Goal: Information Seeking & Learning: Learn about a topic

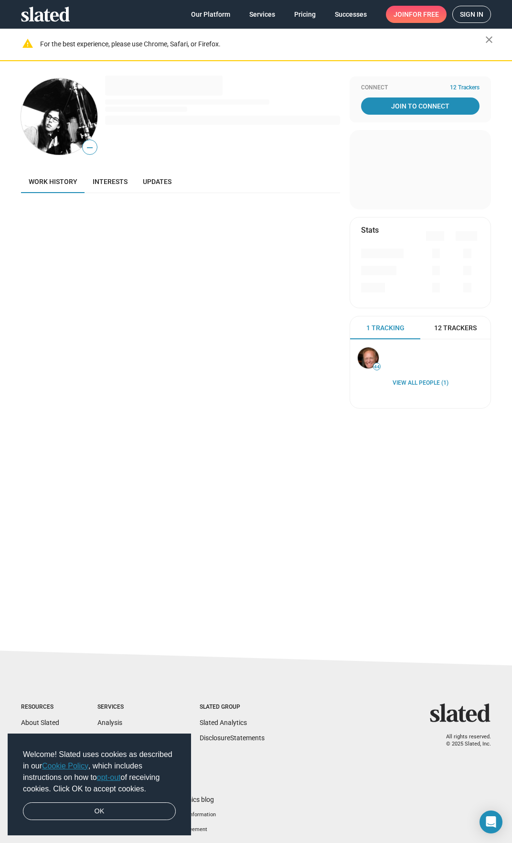
click at [54, 131] on img at bounding box center [59, 116] width 76 height 76
click at [98, 177] on link "Interests" at bounding box center [110, 181] width 50 height 23
click at [148, 182] on span "Updates" at bounding box center [157, 182] width 29 height 8
click at [61, 174] on link "Work history" at bounding box center [53, 181] width 64 height 23
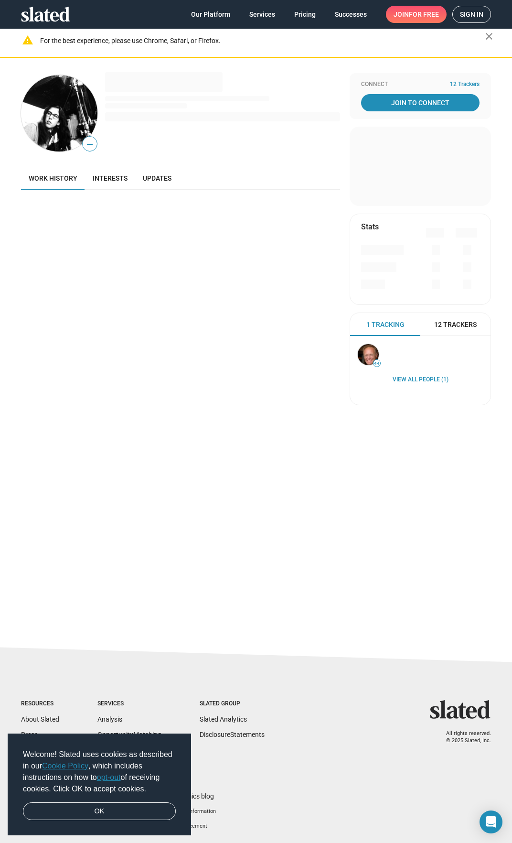
scroll to position [5, 0]
